Goal: Contribute content: Add original content to the website for others to see

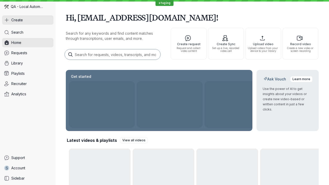
click at [28, 20] on button "Create" at bounding box center [27, 19] width 51 height 9
